Goal: Information Seeking & Learning: Learn about a topic

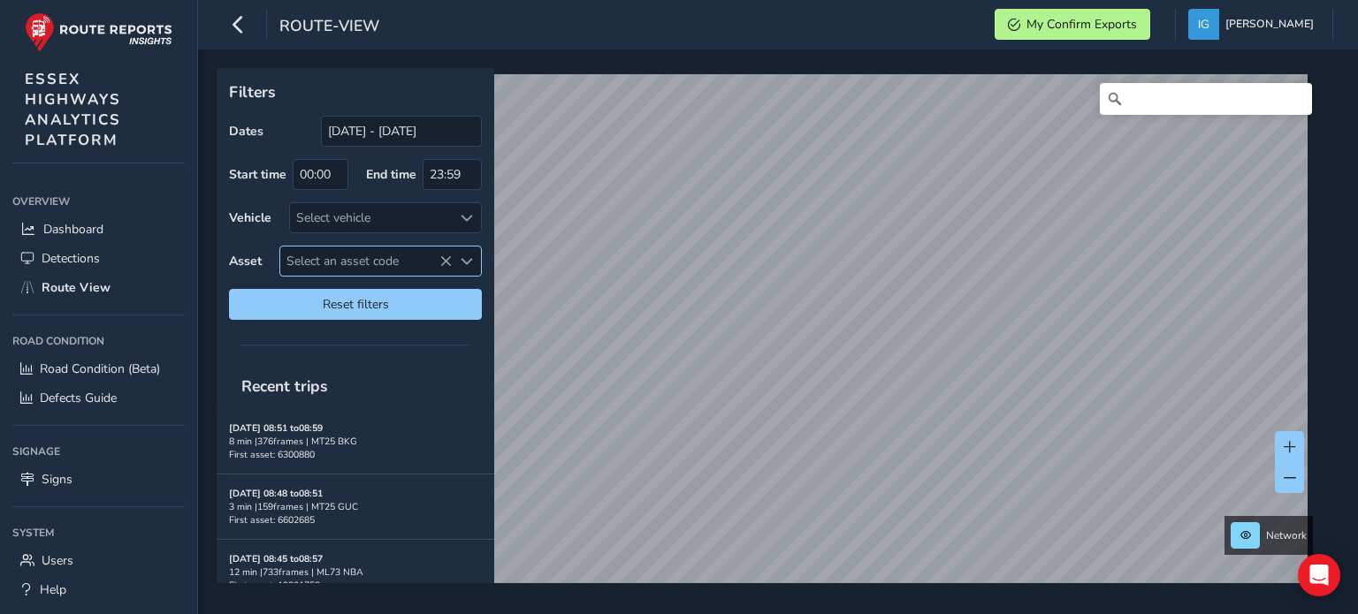
click at [466, 263] on span "Select an asset code" at bounding box center [467, 262] width 12 height 12
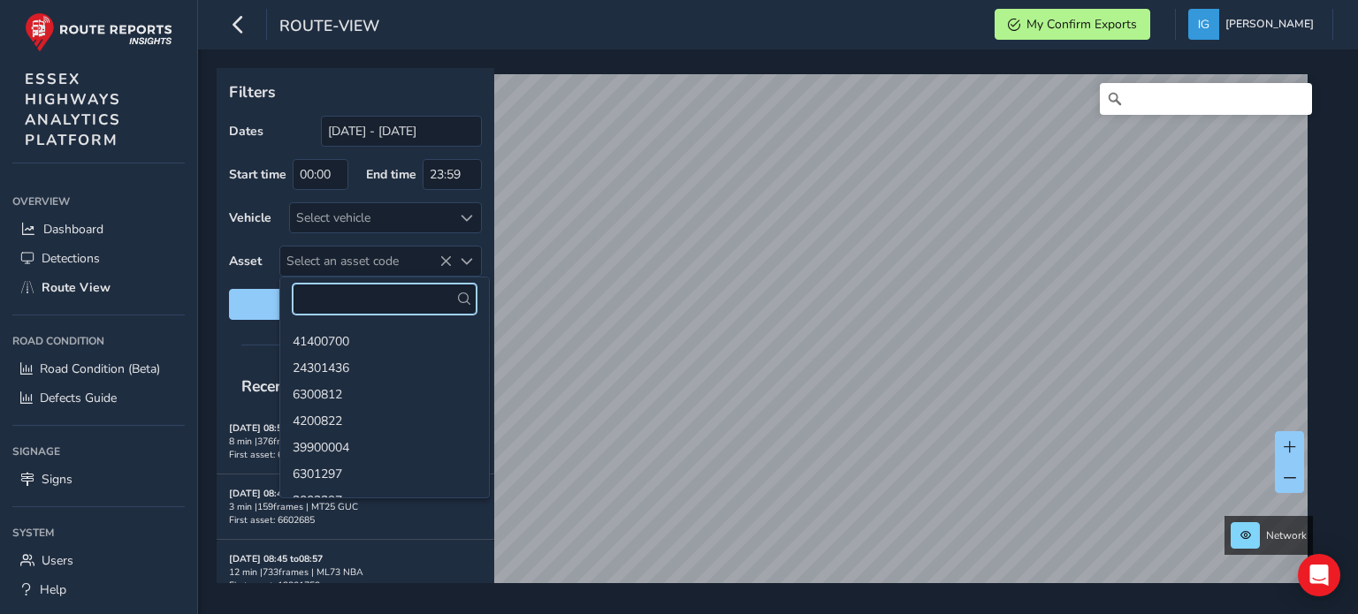
paste input "41401352"
type input "41401352"
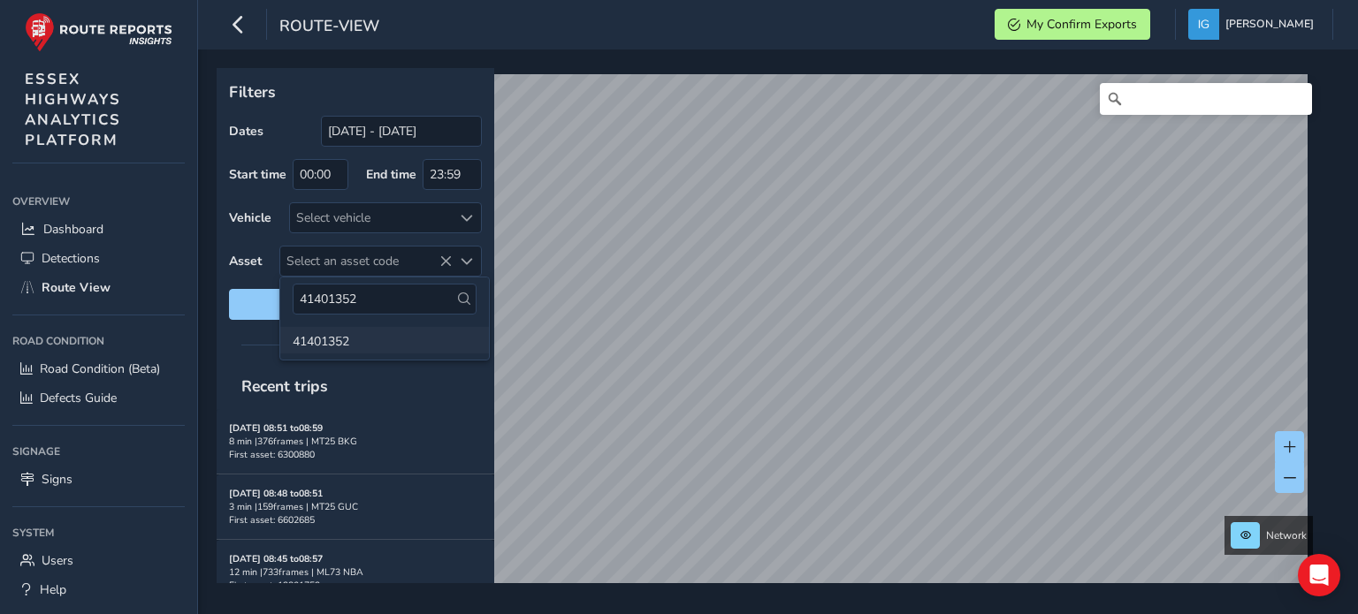
click at [313, 346] on li "41401352" at bounding box center [384, 340] width 209 height 27
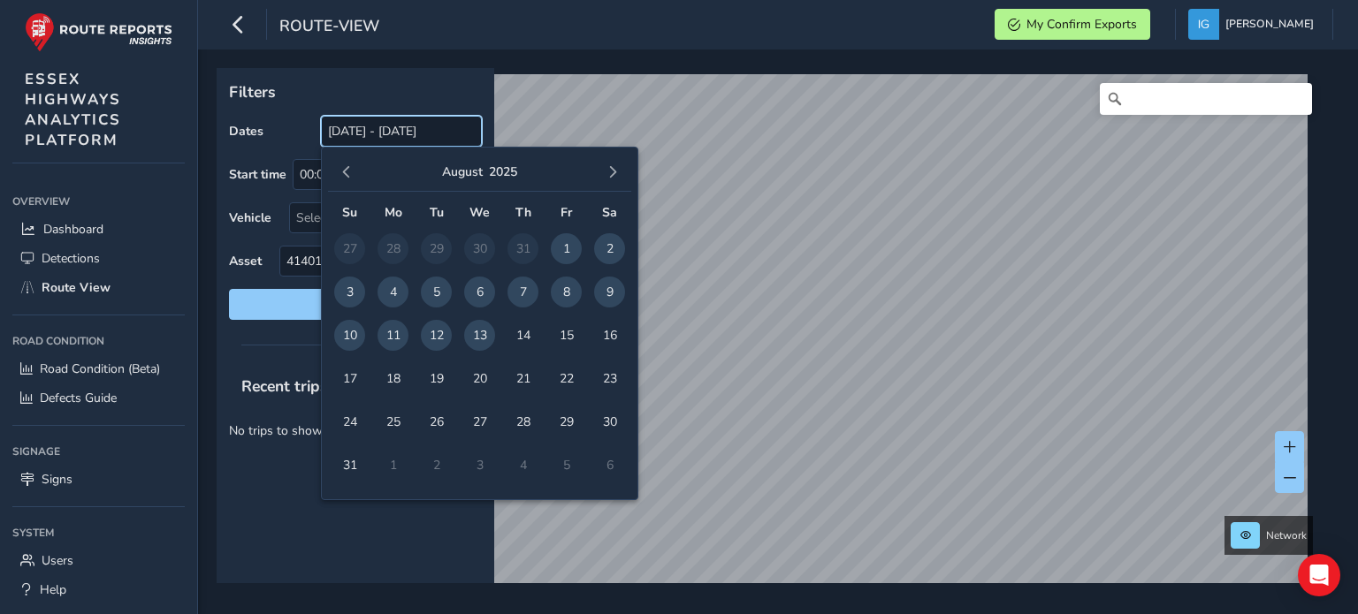
click at [394, 134] on input "[DATE] - [DATE]" at bounding box center [401, 131] width 161 height 31
click at [343, 171] on span "button" at bounding box center [346, 172] width 12 height 12
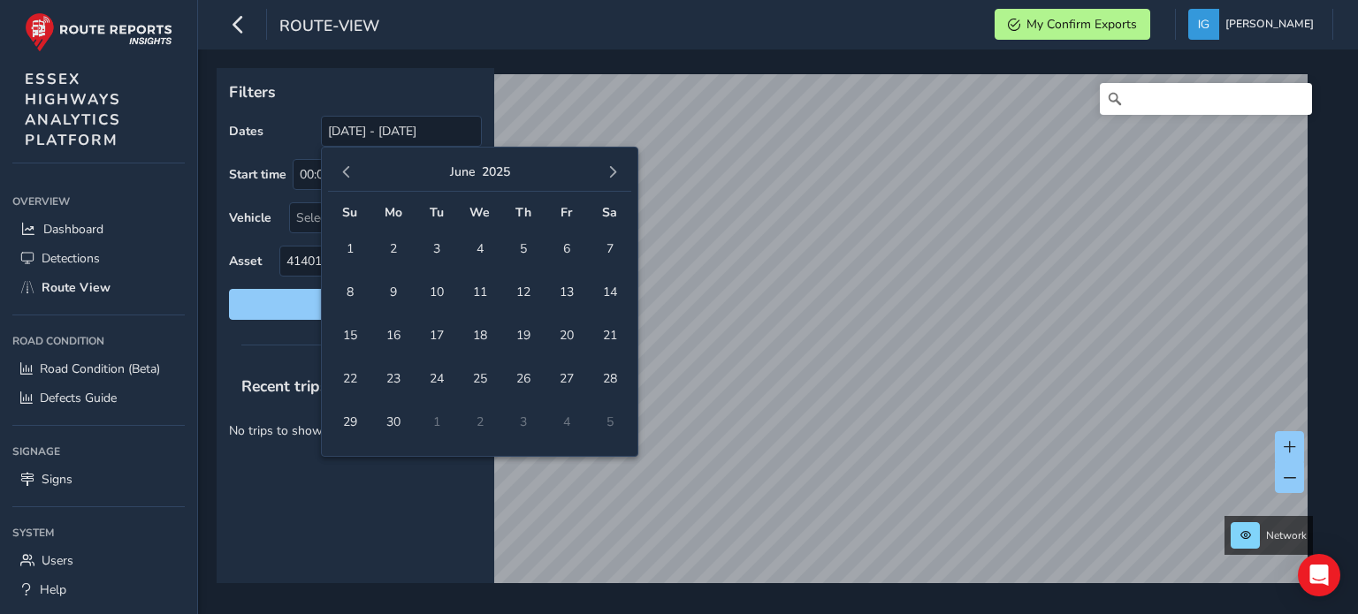
click at [343, 171] on span "button" at bounding box center [346, 172] width 12 height 12
click at [431, 294] on span "8" at bounding box center [436, 292] width 31 height 31
click at [616, 177] on span "button" at bounding box center [613, 172] width 12 height 12
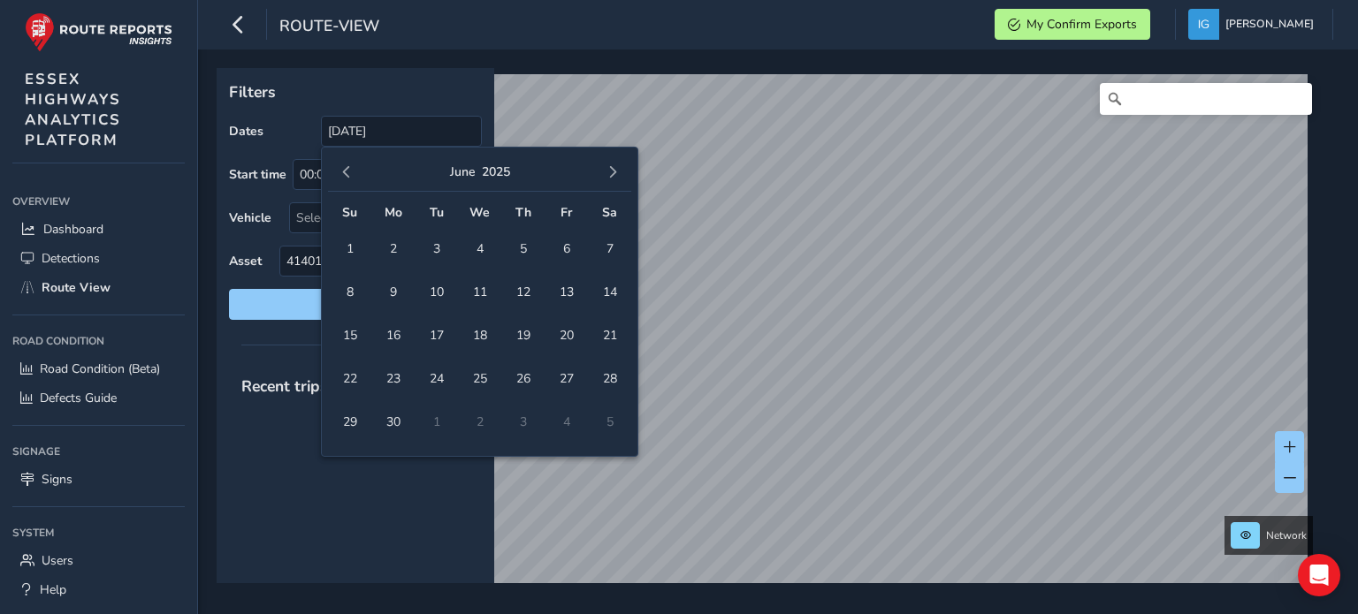
click at [616, 177] on span "button" at bounding box center [613, 172] width 12 height 12
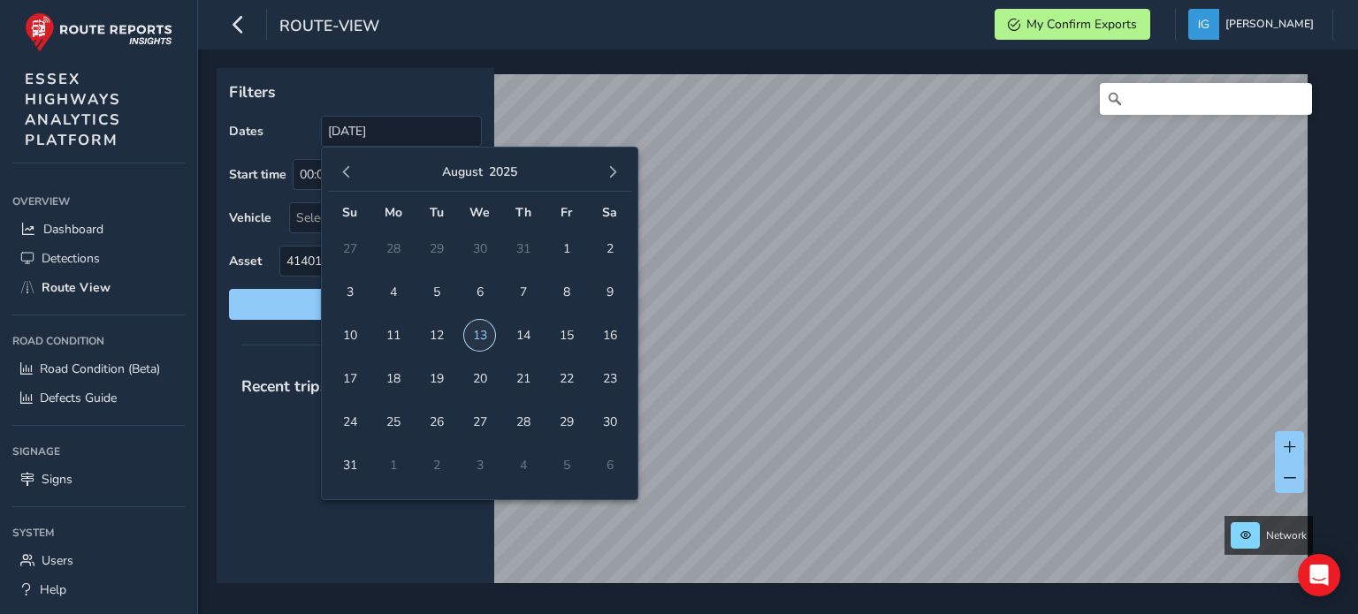
click at [481, 332] on span "13" at bounding box center [479, 335] width 31 height 31
type input "[DATE] - [DATE]"
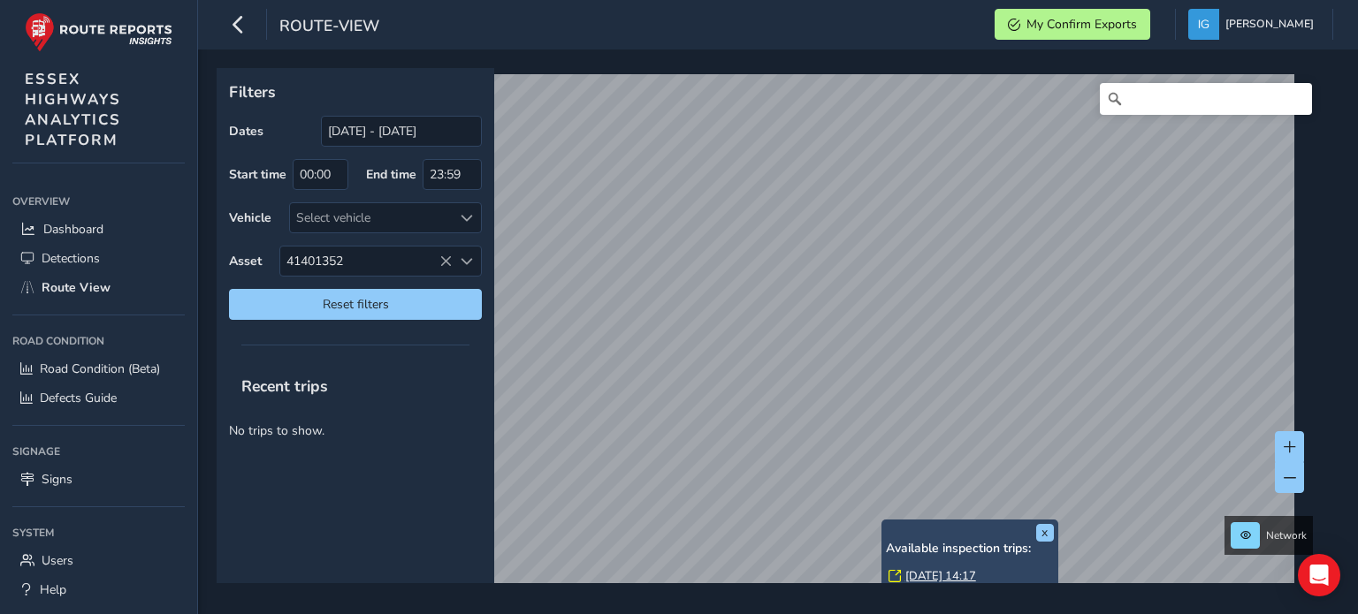
click at [920, 574] on link "[DATE] 14:17" at bounding box center [940, 576] width 71 height 16
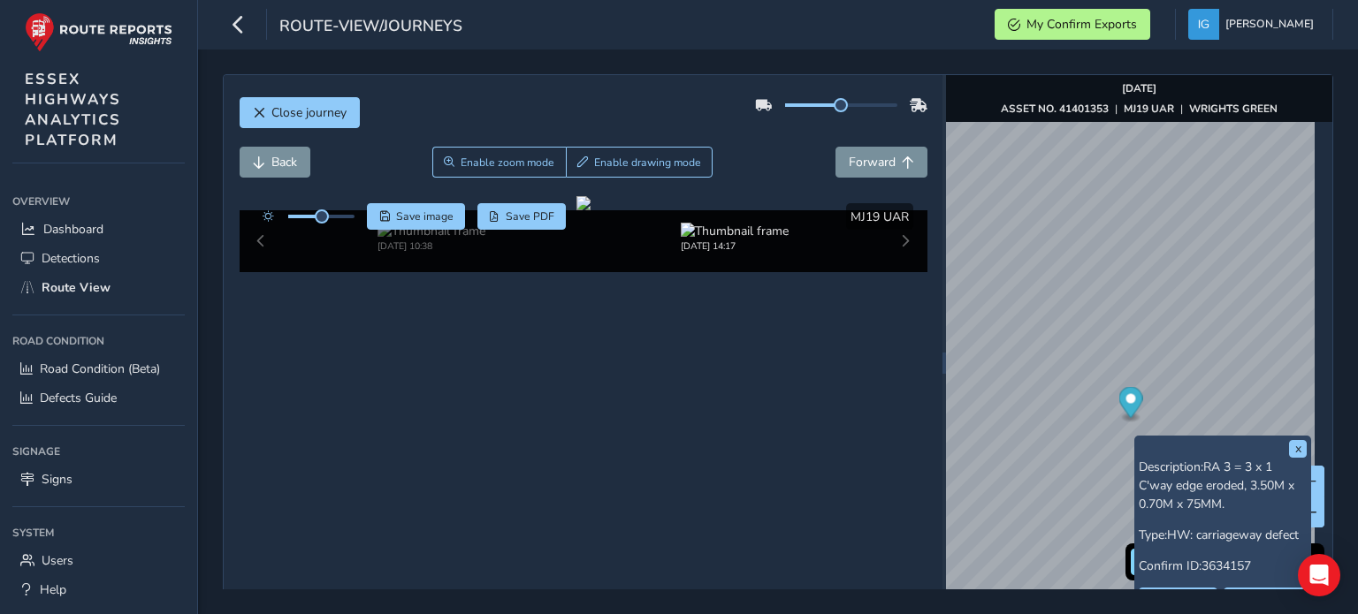
click at [1203, 565] on span "3634157" at bounding box center [1227, 566] width 50 height 17
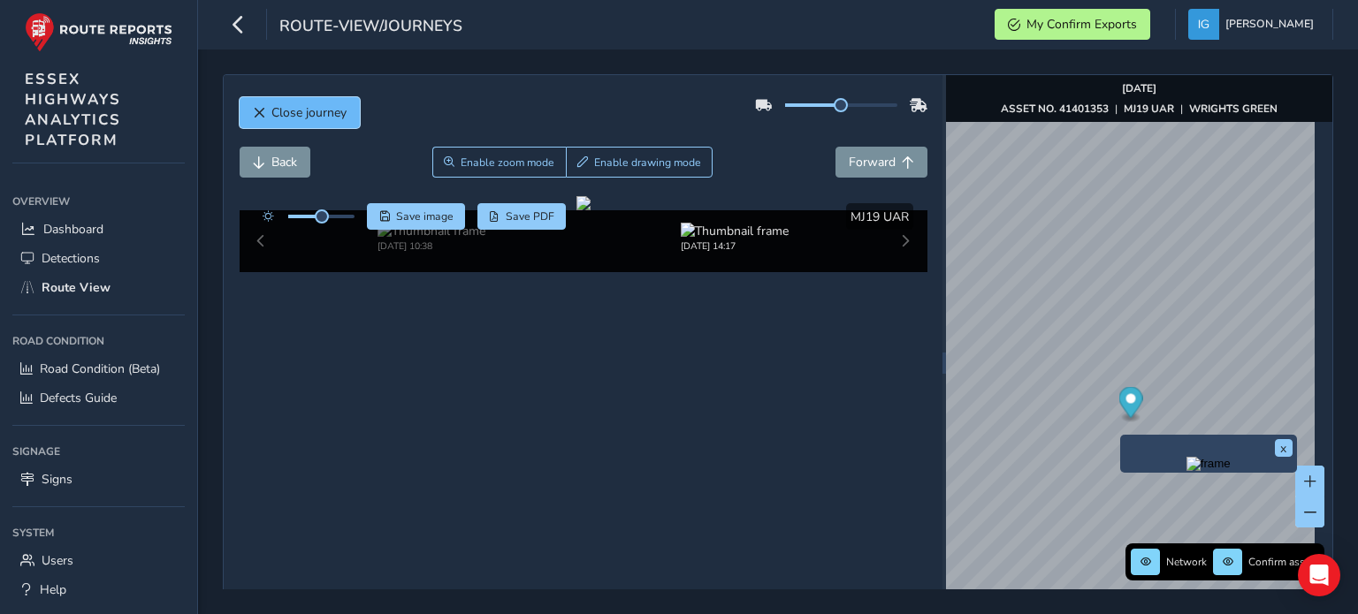
click at [300, 117] on span "Close journey" at bounding box center [308, 112] width 75 height 17
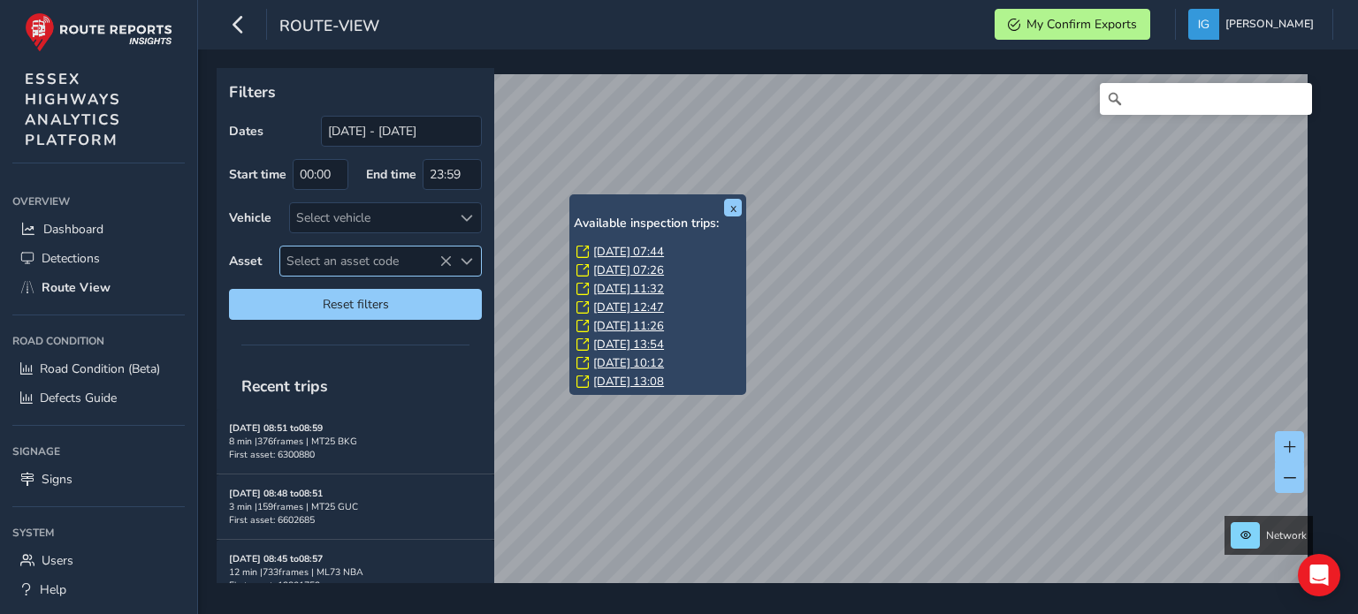
click at [470, 257] on span "Select an asset code" at bounding box center [467, 262] width 12 height 12
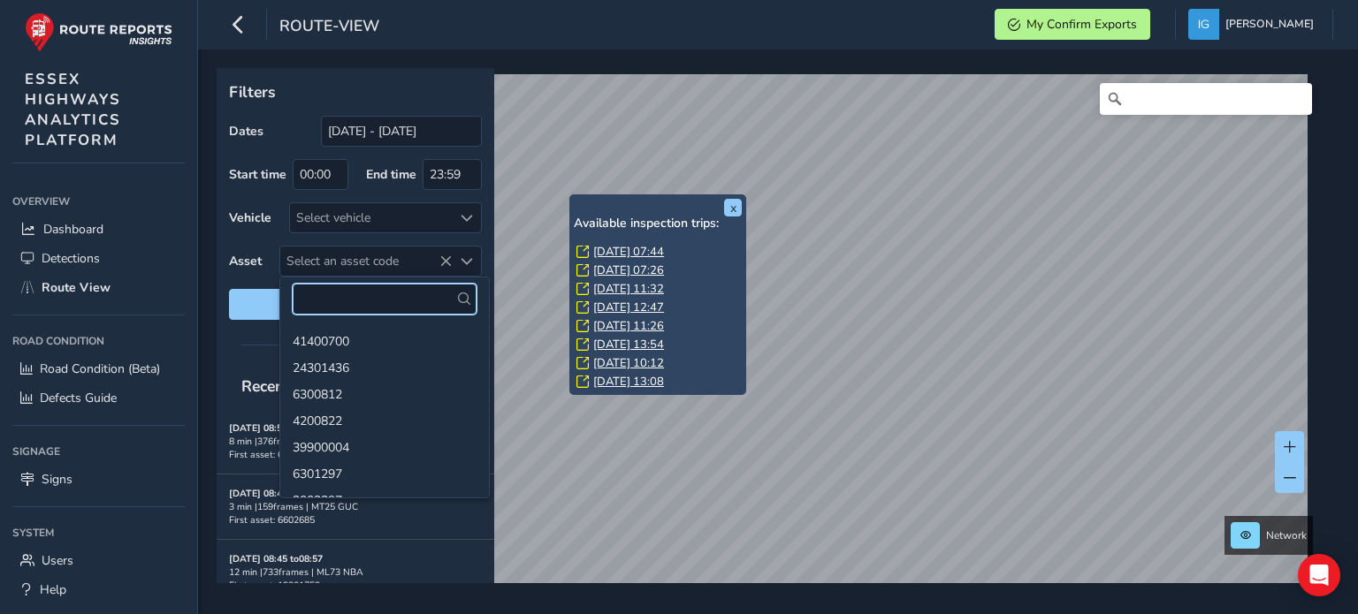
paste input "6300866"
type input "6300866"
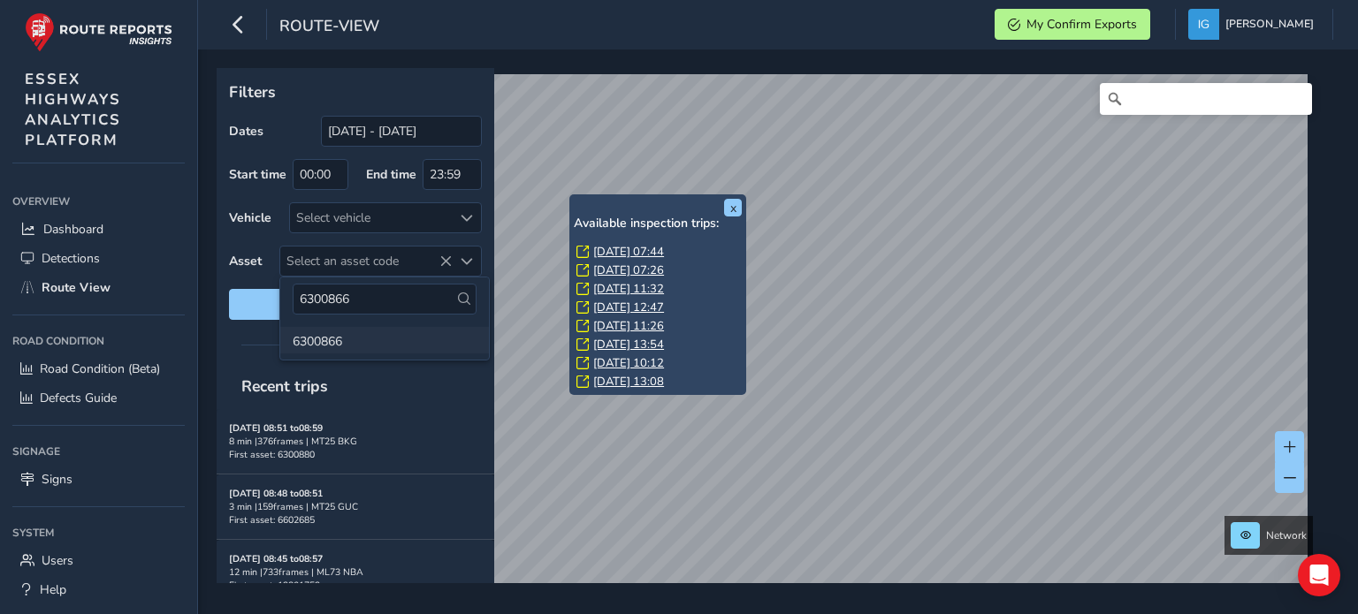
click at [311, 346] on li "6300866" at bounding box center [384, 340] width 209 height 27
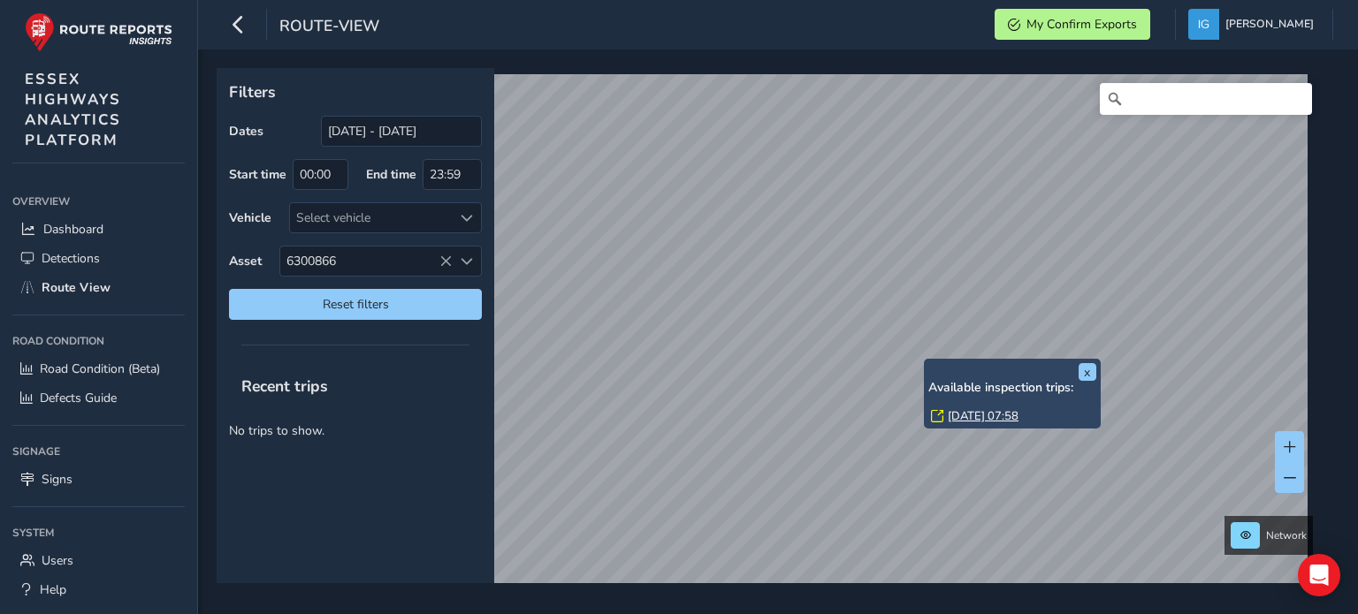
click at [960, 416] on link "[DATE] 07:58" at bounding box center [983, 416] width 71 height 16
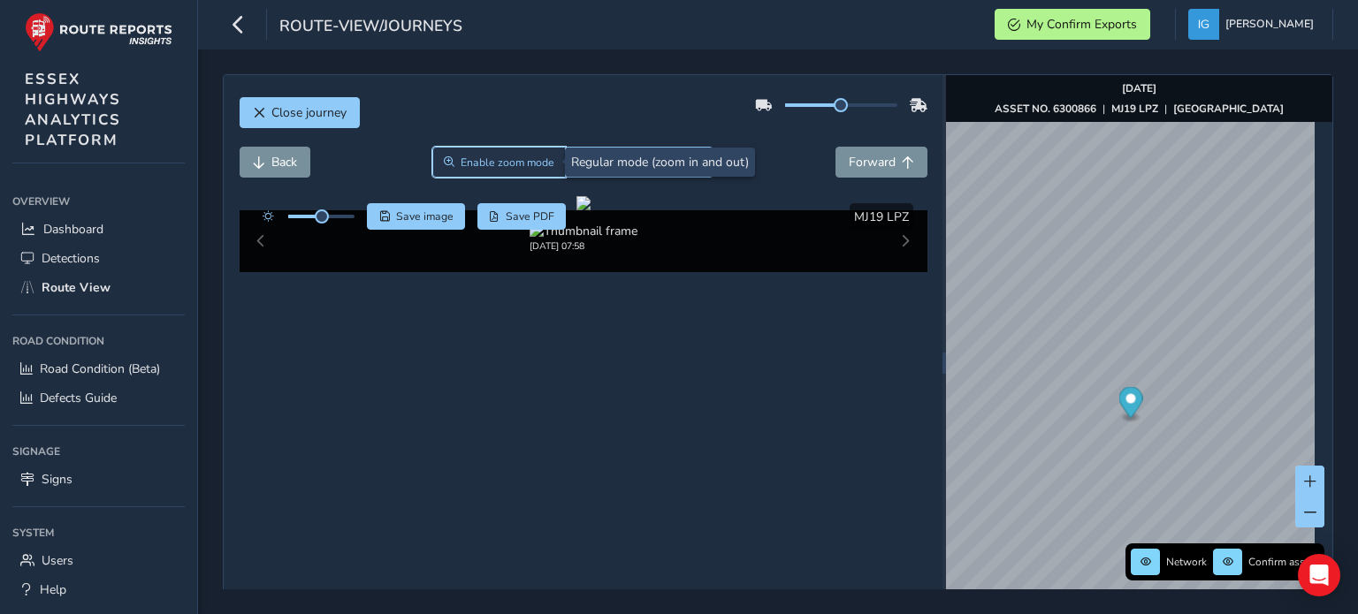
click at [523, 166] on span "Enable zoom mode" at bounding box center [508, 163] width 94 height 14
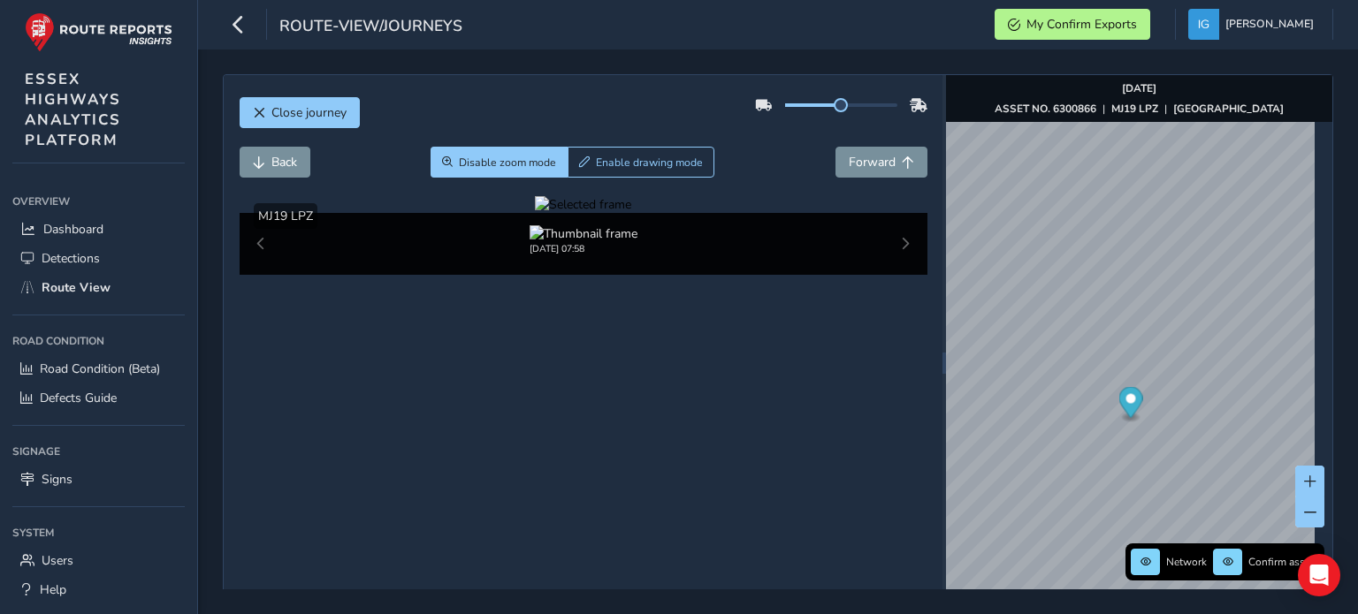
click at [535, 213] on div at bounding box center [583, 204] width 96 height 17
click at [424, 368] on img at bounding box center [1299, 440] width 2546 height 1432
